Goal: Task Accomplishment & Management: Manage account settings

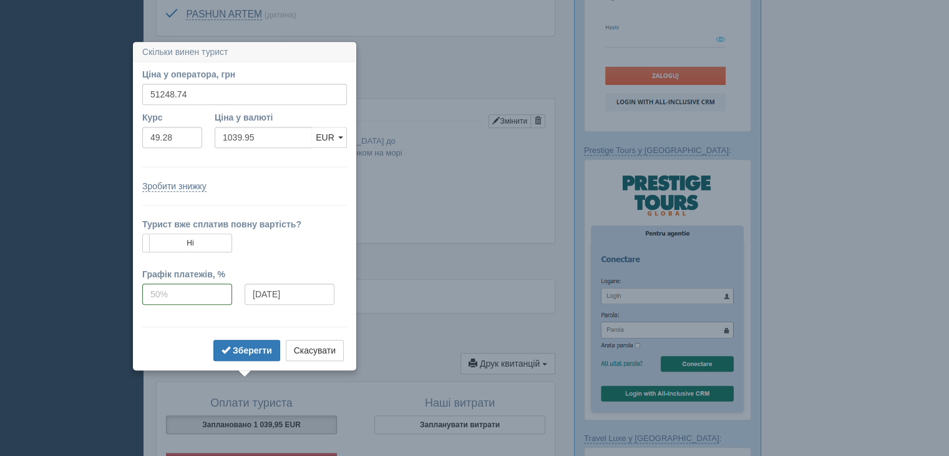
scroll to position [618, 0]
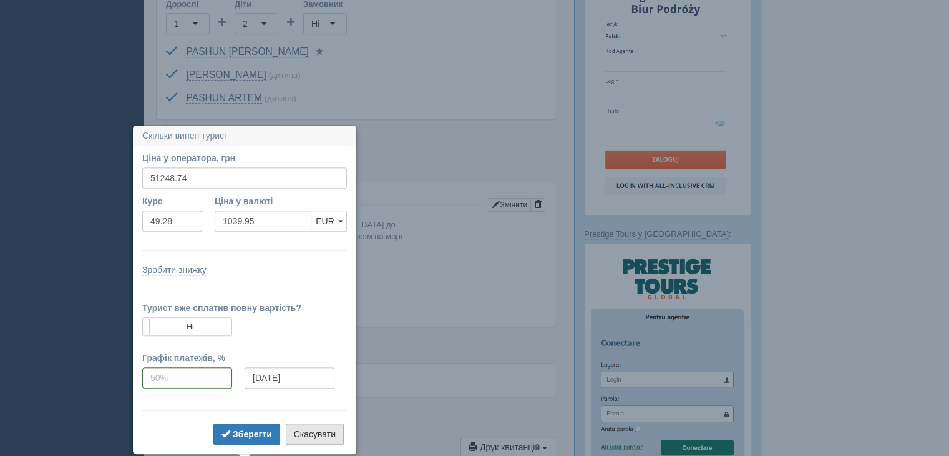
click at [310, 429] on button "Скасувати" at bounding box center [315, 433] width 58 height 21
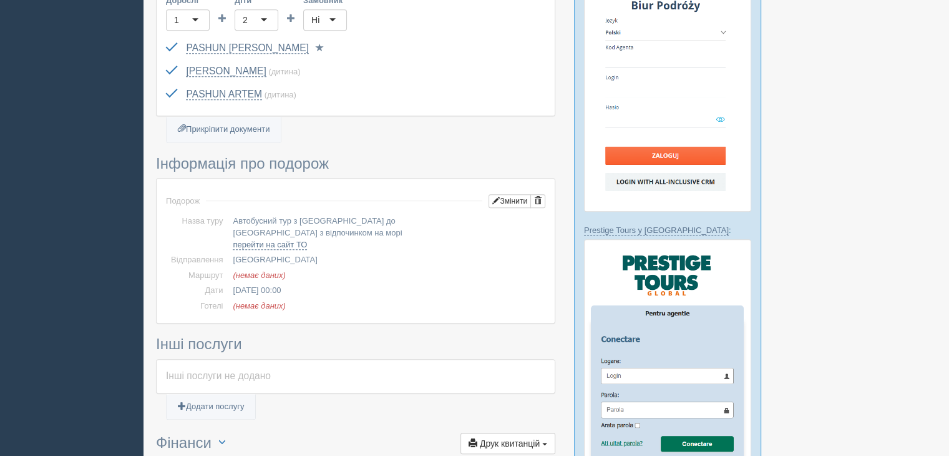
scroll to position [743, 0]
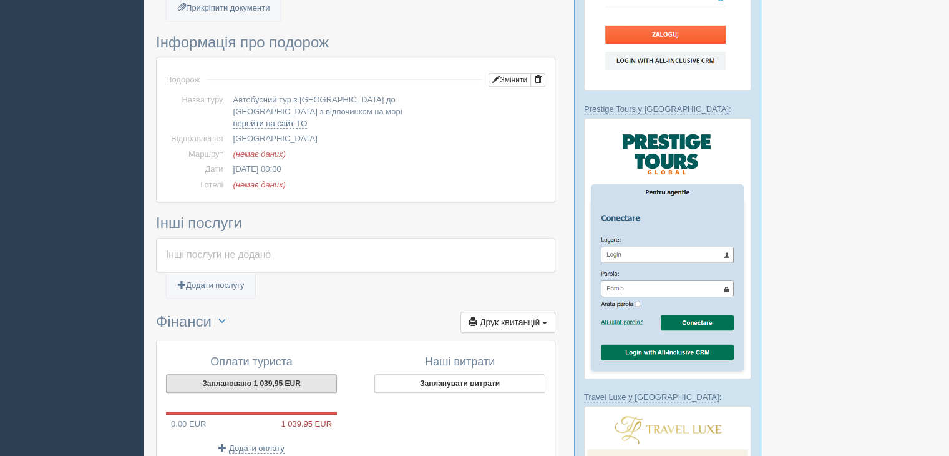
click at [282, 374] on button "Заплановано 1 039,95 EUR" at bounding box center [251, 383] width 171 height 19
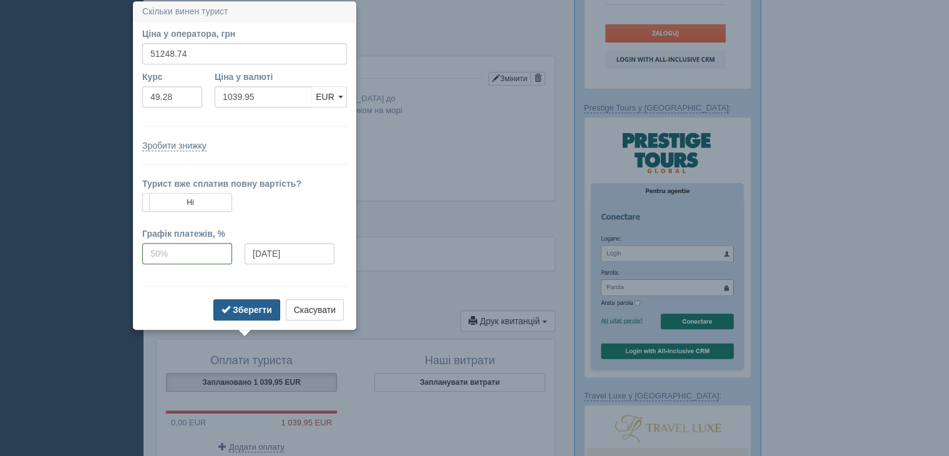
scroll to position [744, 0]
drag, startPoint x: 187, startPoint y: 53, endPoint x: 157, endPoint y: 53, distance: 30.0
click at [157, 53] on input "51248.74" at bounding box center [244, 53] width 205 height 21
type input "50"
type input "1.01"
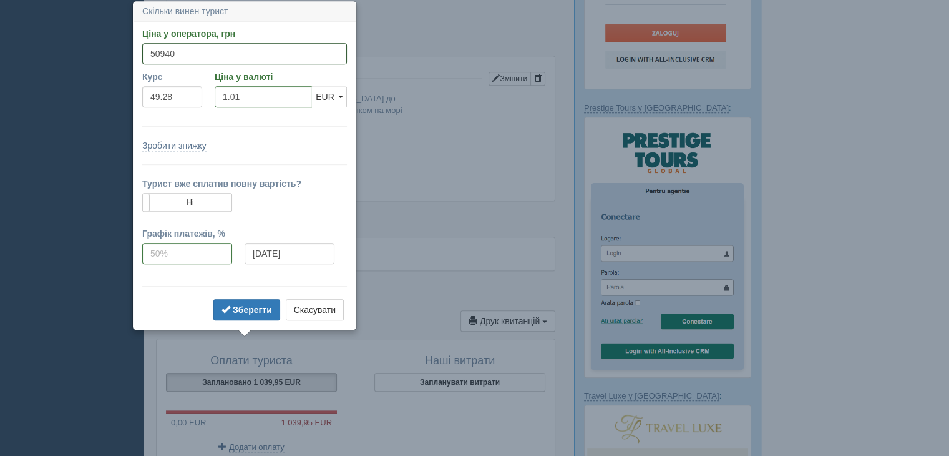
click at [157, 51] on input "50940" at bounding box center [244, 53] width 205 height 21
type input "50940"
type input "1033.69"
click at [231, 120] on form "Ціна у оператора, грн 50940 Вказати ціну у валюті Курс 49.28 Ціна у валюті 1033…" at bounding box center [244, 175] width 205 height 296
click at [245, 310] on b "Зберегти" at bounding box center [252, 310] width 39 height 10
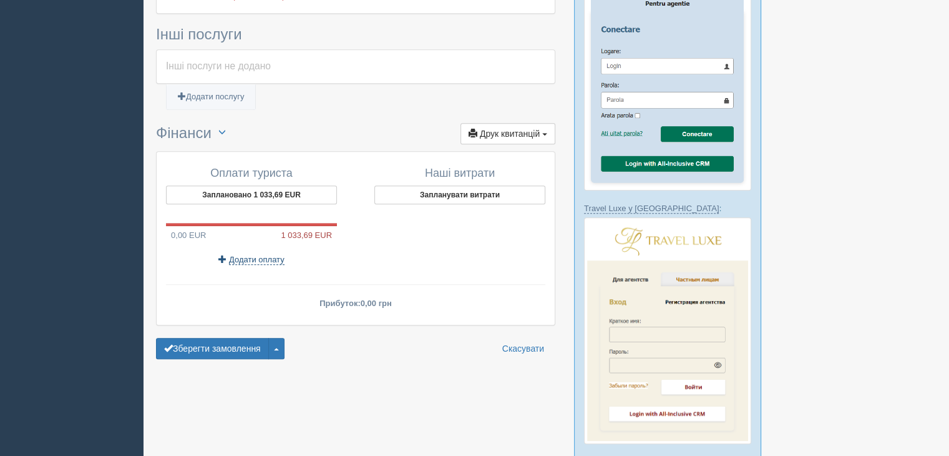
click at [246, 255] on span "Додати оплату" at bounding box center [257, 260] width 56 height 10
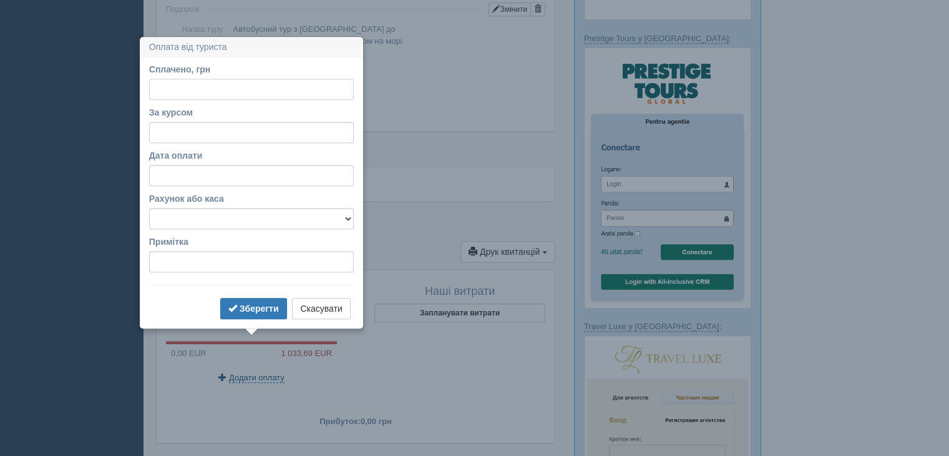
scroll to position [849, 0]
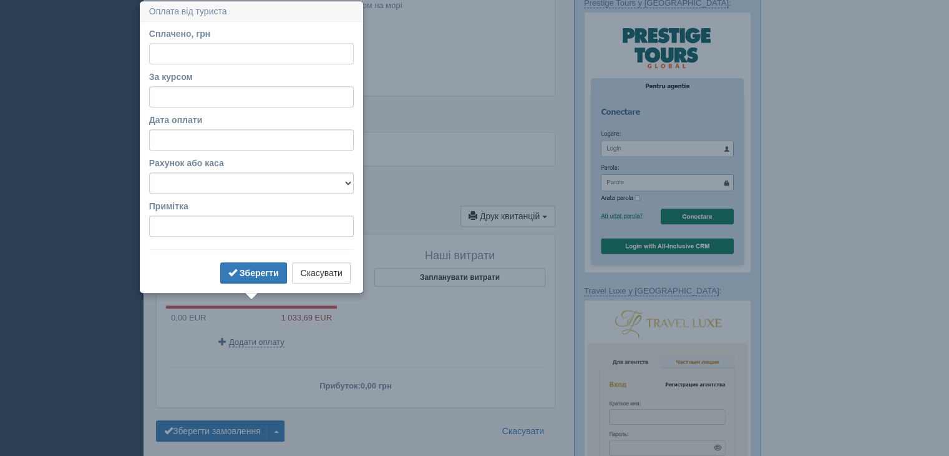
click at [171, 51] on input "Сплачено, грн" at bounding box center [251, 53] width 205 height 21
click at [437, 71] on td "(немає даних)" at bounding box center [387, 79] width 318 height 16
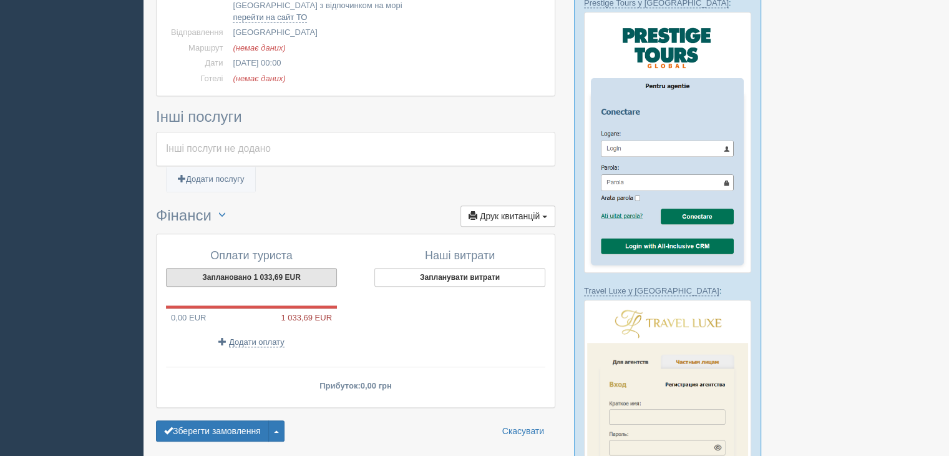
click at [250, 268] on button "Заплановано 1 033,69 EUR" at bounding box center [251, 277] width 171 height 19
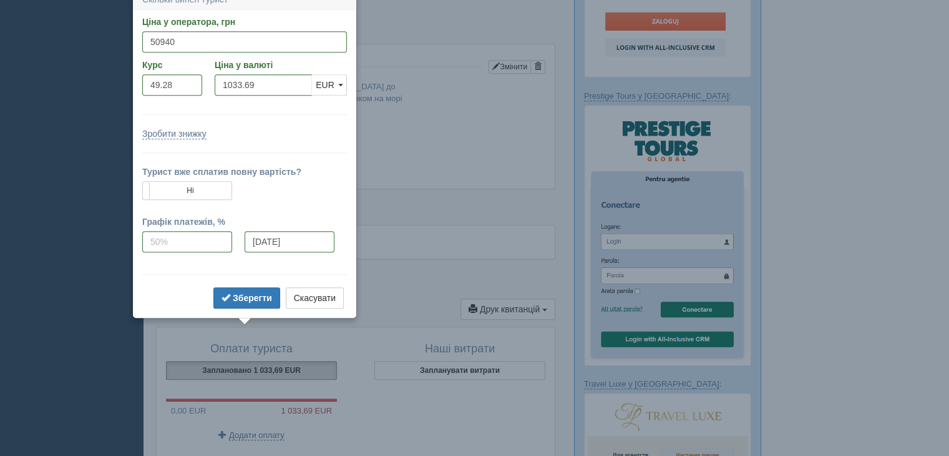
scroll to position [744, 0]
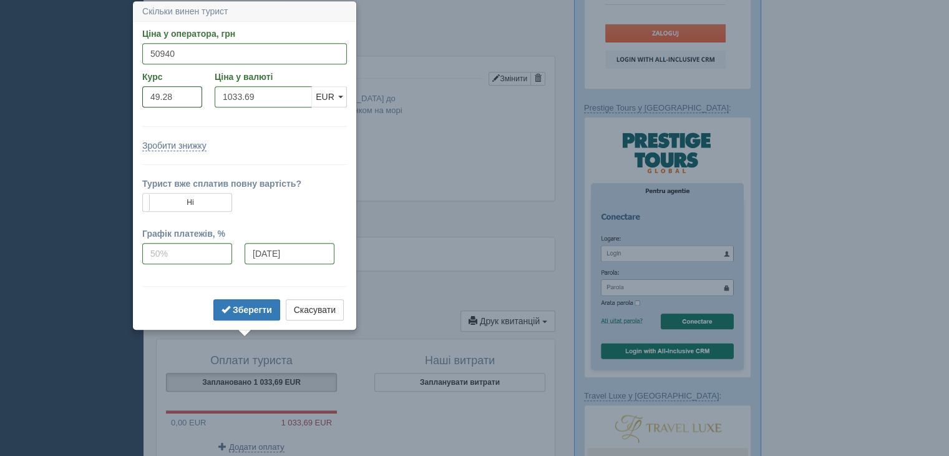
drag, startPoint x: 173, startPoint y: 94, endPoint x: 142, endPoint y: 95, distance: 30.6
click at [142, 95] on input "49.28" at bounding box center [172, 96] width 60 height 21
click at [450, 160] on td "[DATE] 00:00" at bounding box center [387, 168] width 318 height 16
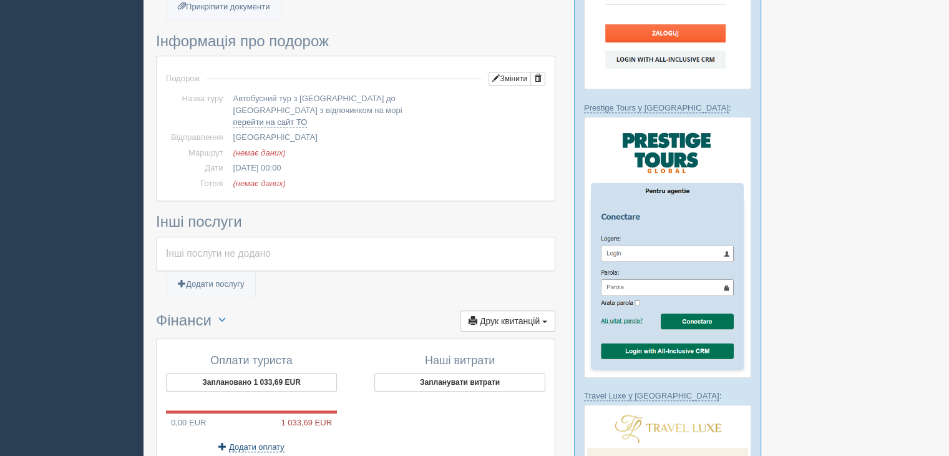
click at [252, 442] on span "Додати оплату" at bounding box center [257, 447] width 56 height 10
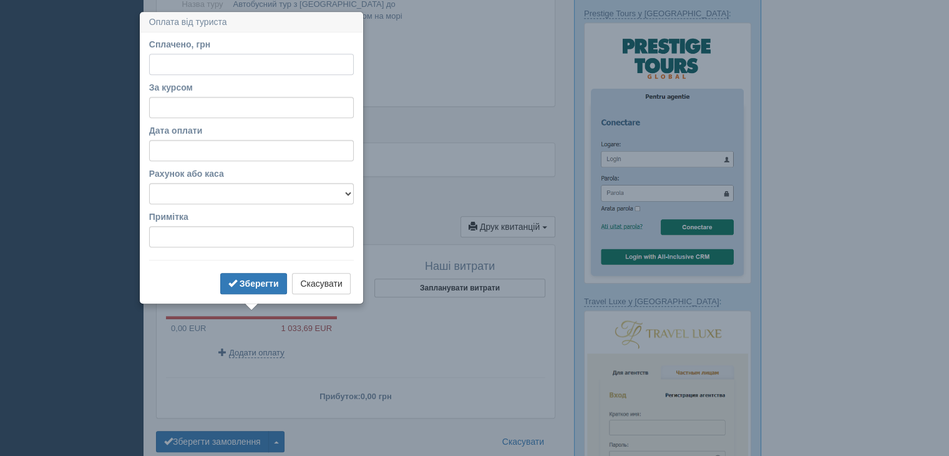
scroll to position [849, 0]
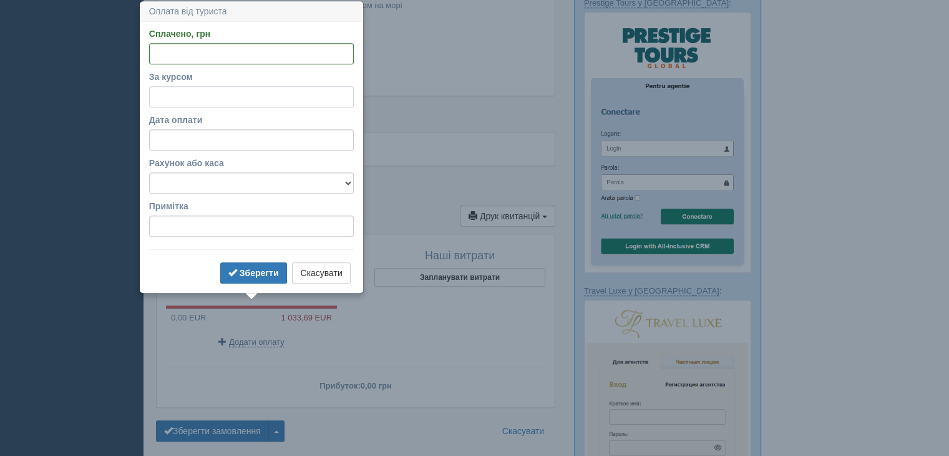
click at [162, 95] on input "За курсом" at bounding box center [251, 96] width 205 height 21
paste input "49.28"
type input "49.28"
click at [165, 56] on input "Сплачено, грн" at bounding box center [251, 53] width 205 height 21
type input "50940"
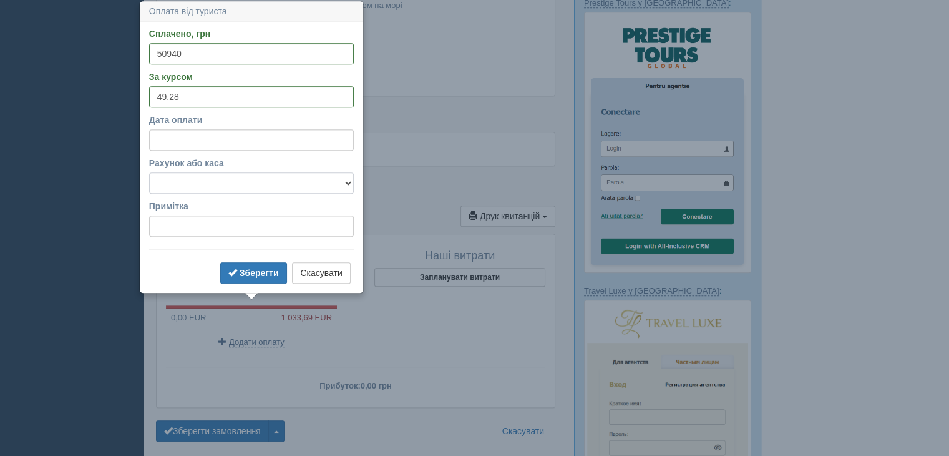
click at [220, 177] on select "Готівка Картка Рахунок у банку" at bounding box center [251, 182] width 205 height 21
select select "1166"
click at [149, 172] on select "Готівка Картка Рахунок у банку" at bounding box center [251, 182] width 205 height 21
click at [248, 268] on b "Зберегти" at bounding box center [259, 273] width 39 height 10
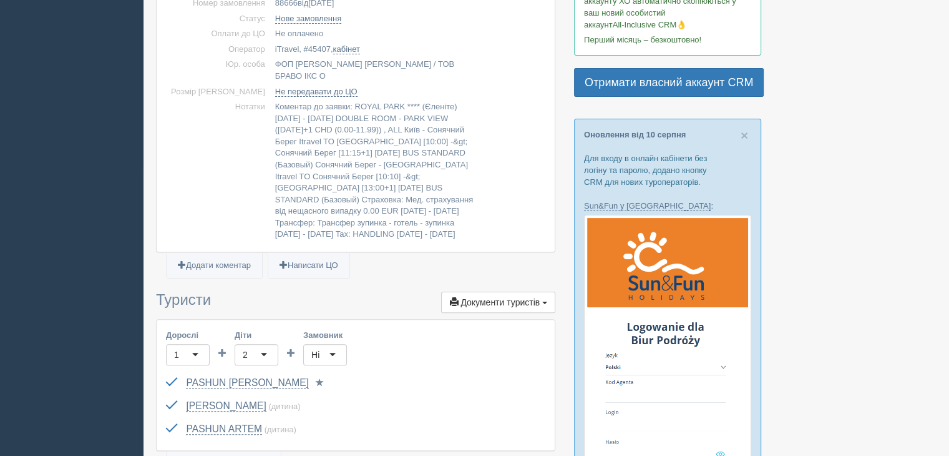
scroll to position [0, 0]
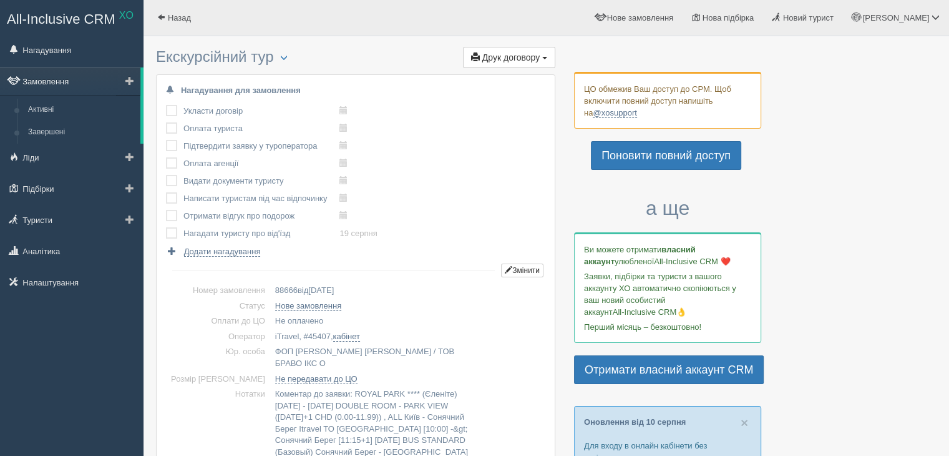
click at [50, 76] on link "Замовлення" at bounding box center [70, 80] width 140 height 27
